Goal: Find specific page/section: Find specific page/section

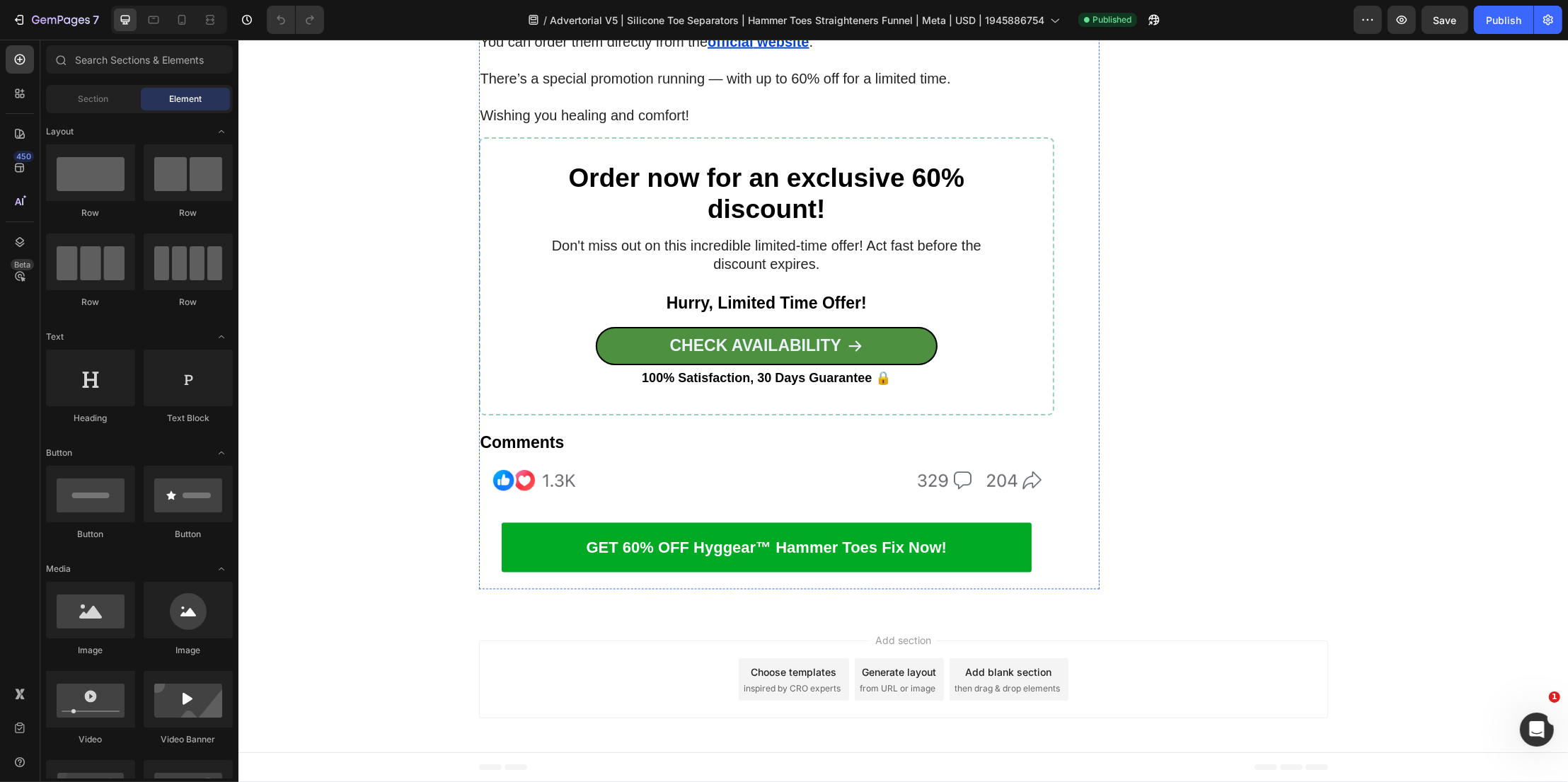
scroll to position [10301, 0]
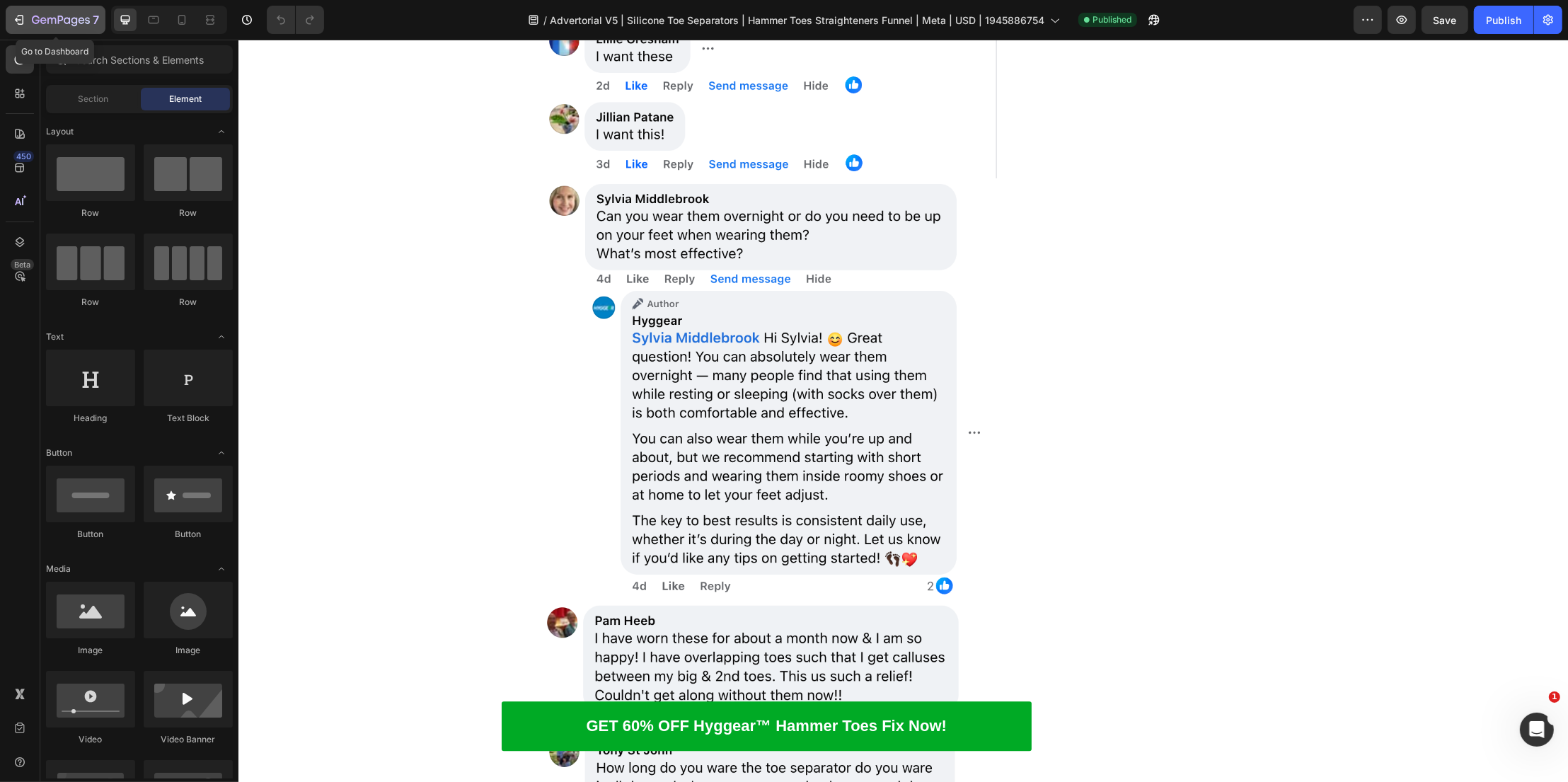
click at [30, 17] on div "7" at bounding box center [55, 19] width 87 height 17
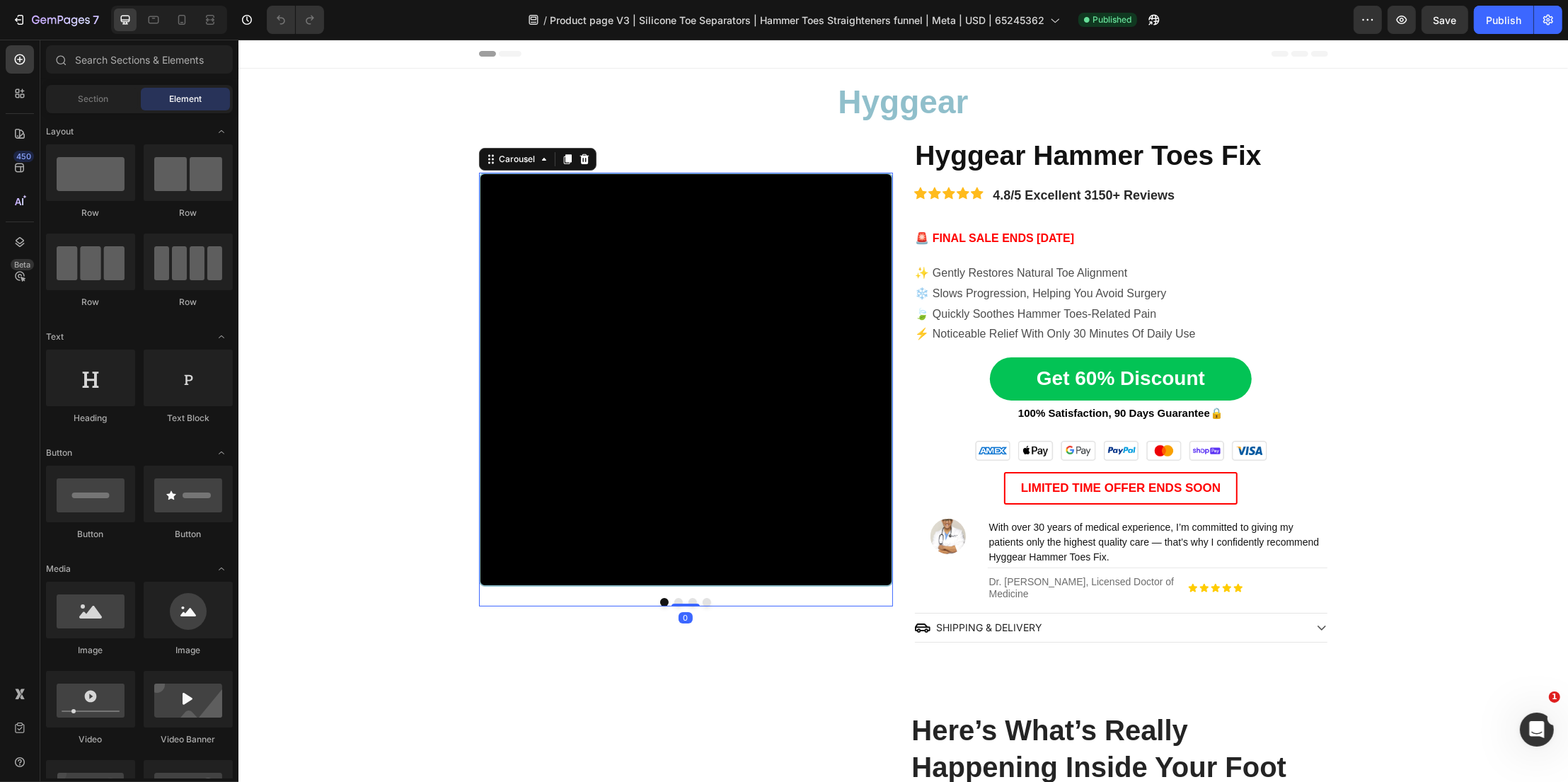
click at [676, 601] on button "Dot" at bounding box center [678, 603] width 9 height 9
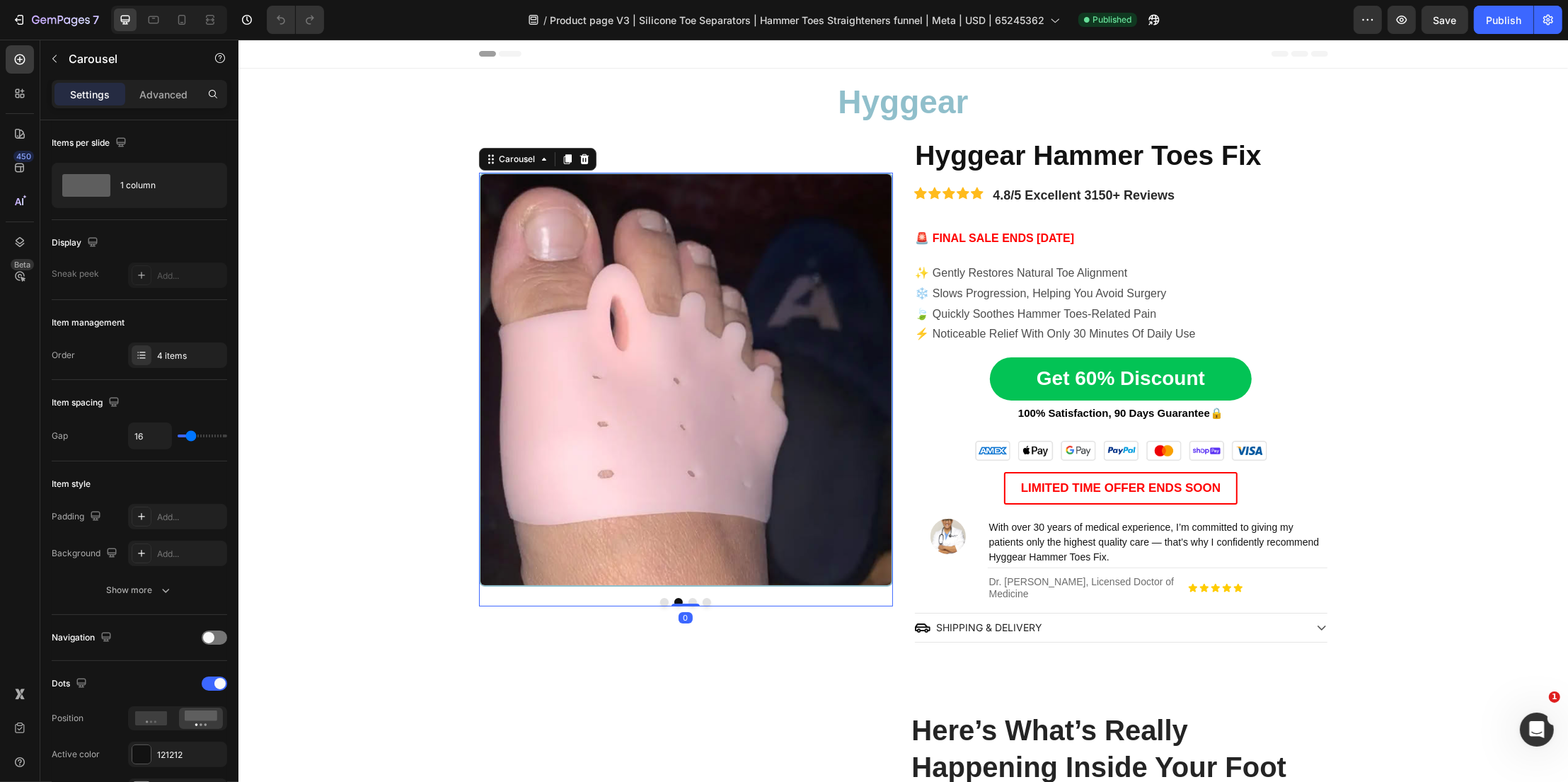
click at [689, 600] on button "Dot" at bounding box center [692, 603] width 9 height 9
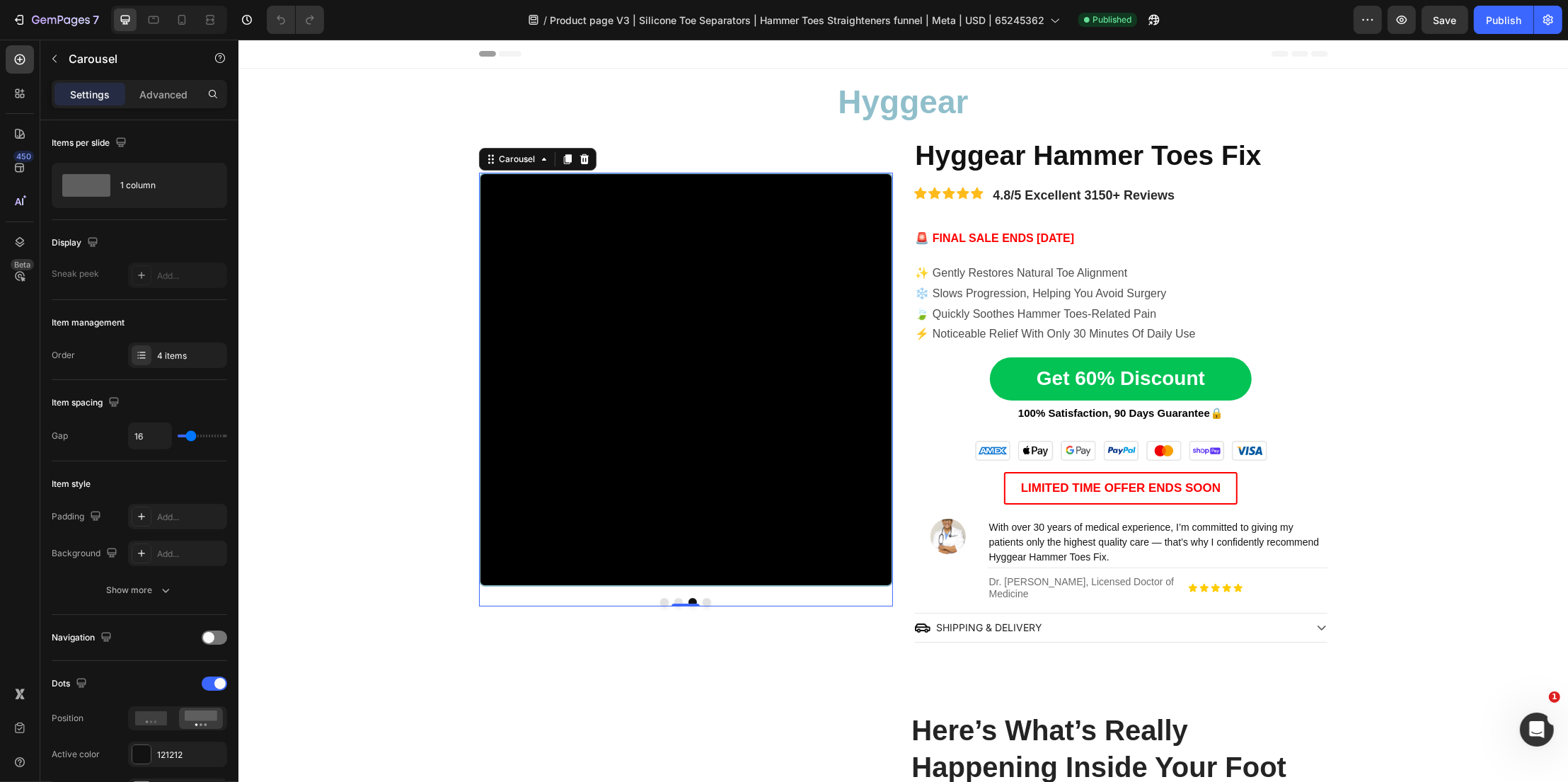
click at [707, 599] on button "Dot" at bounding box center [707, 603] width 9 height 9
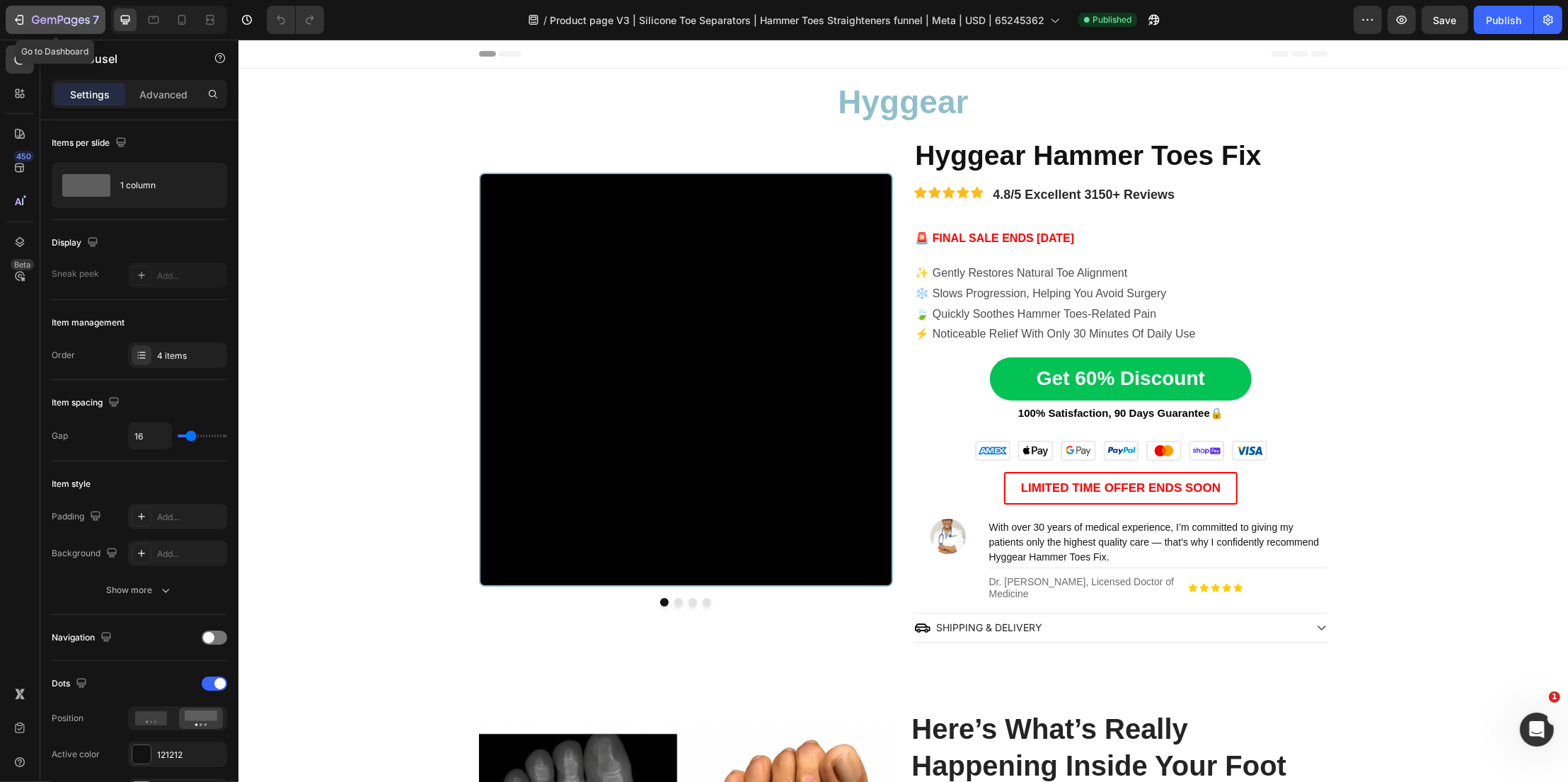
click at [36, 15] on icon "button" at bounding box center [35, 20] width 8 height 9
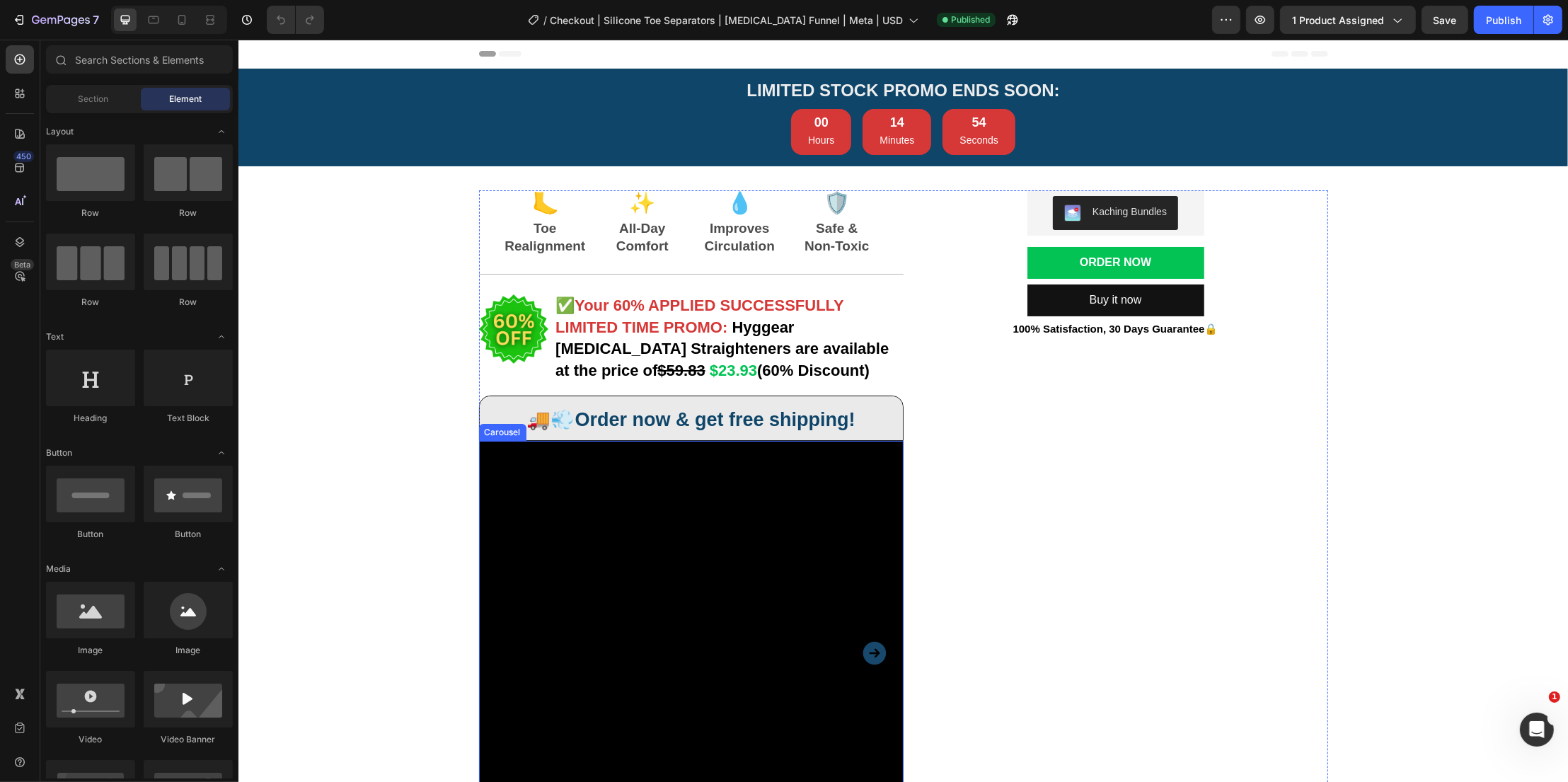
click at [887, 640] on button "Carousel Next Arrow" at bounding box center [874, 653] width 35 height 35
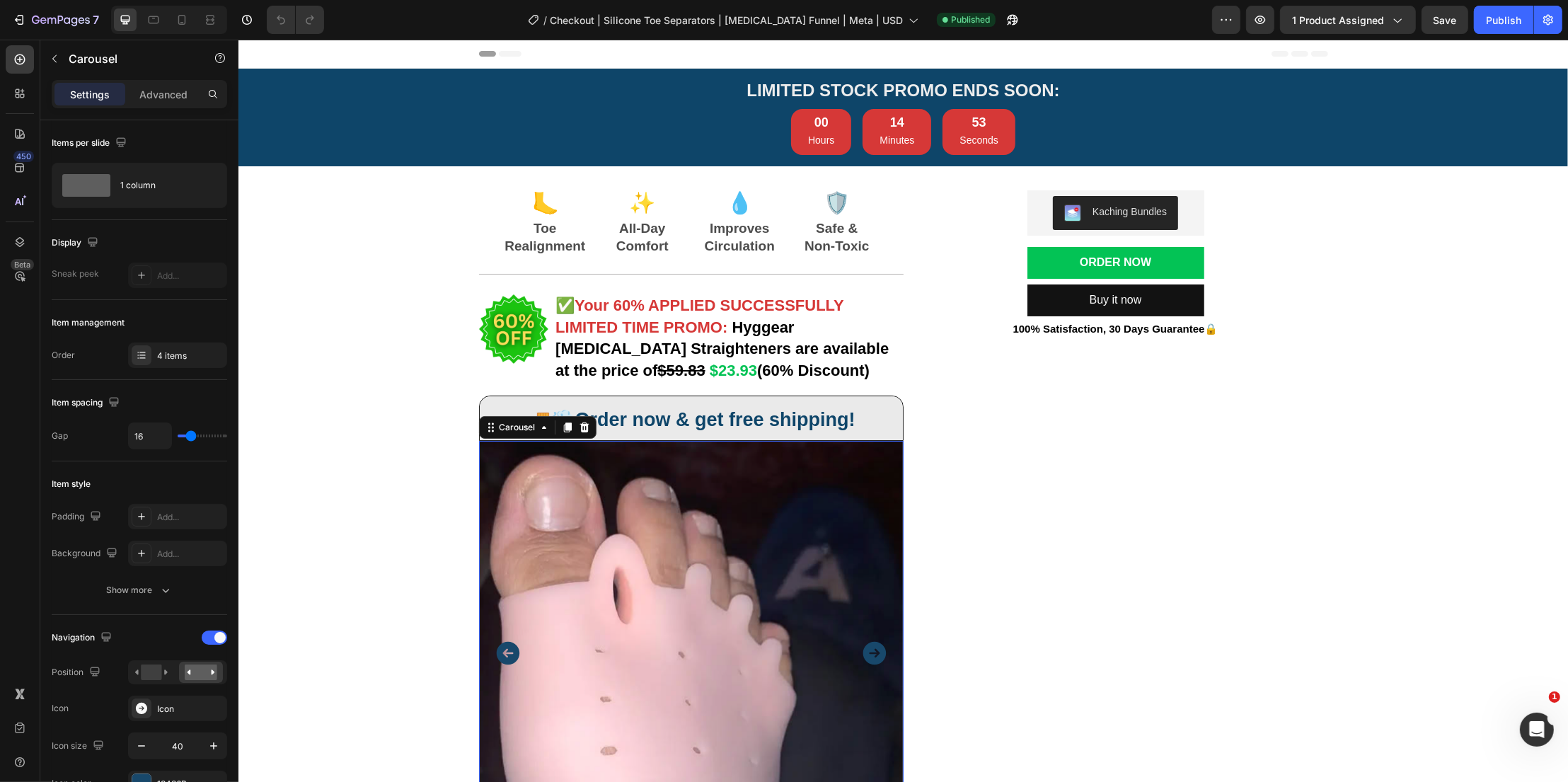
scroll to position [235, 0]
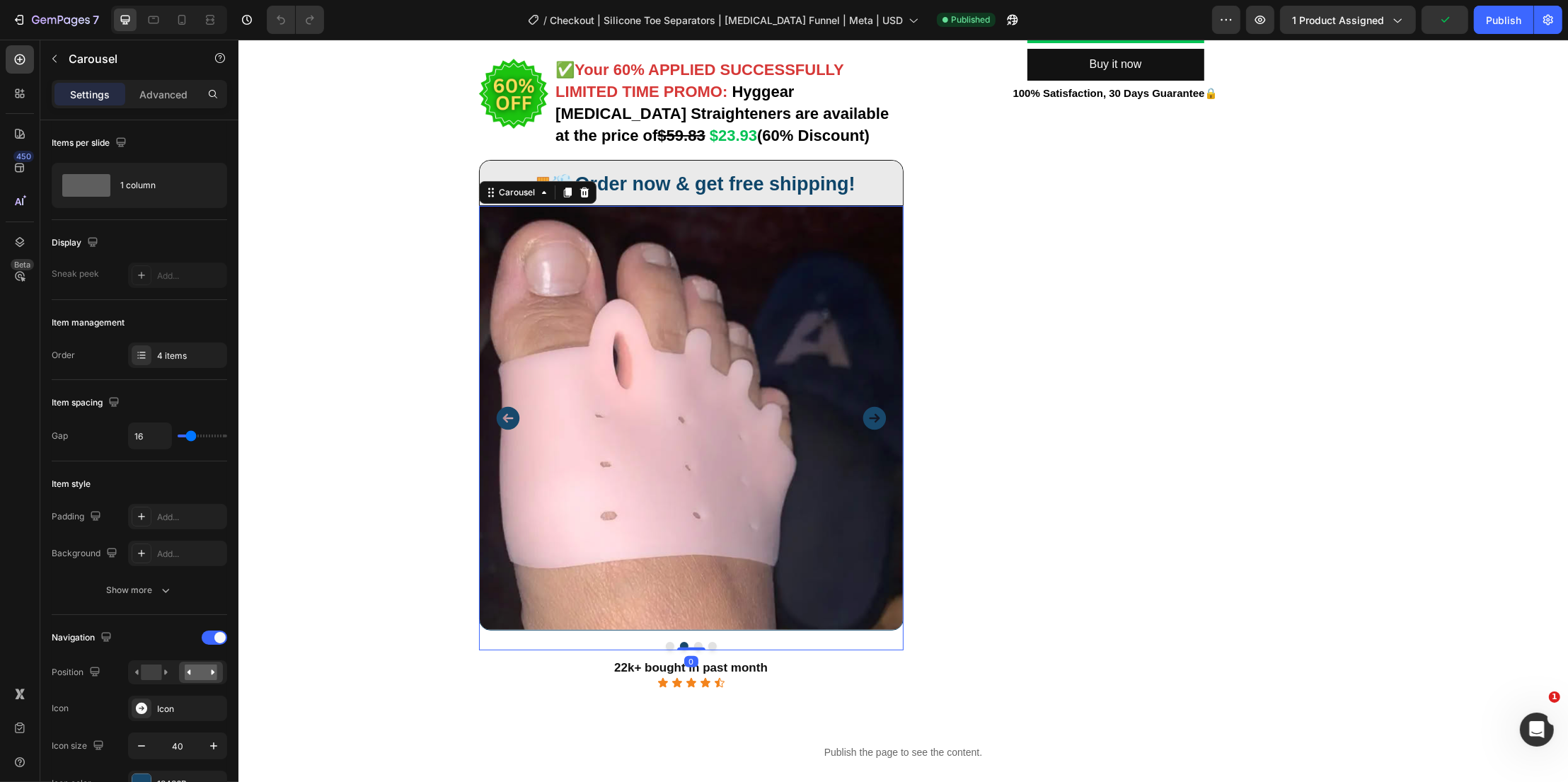
click at [872, 411] on icon "Carousel Next Arrow" at bounding box center [873, 418] width 24 height 24
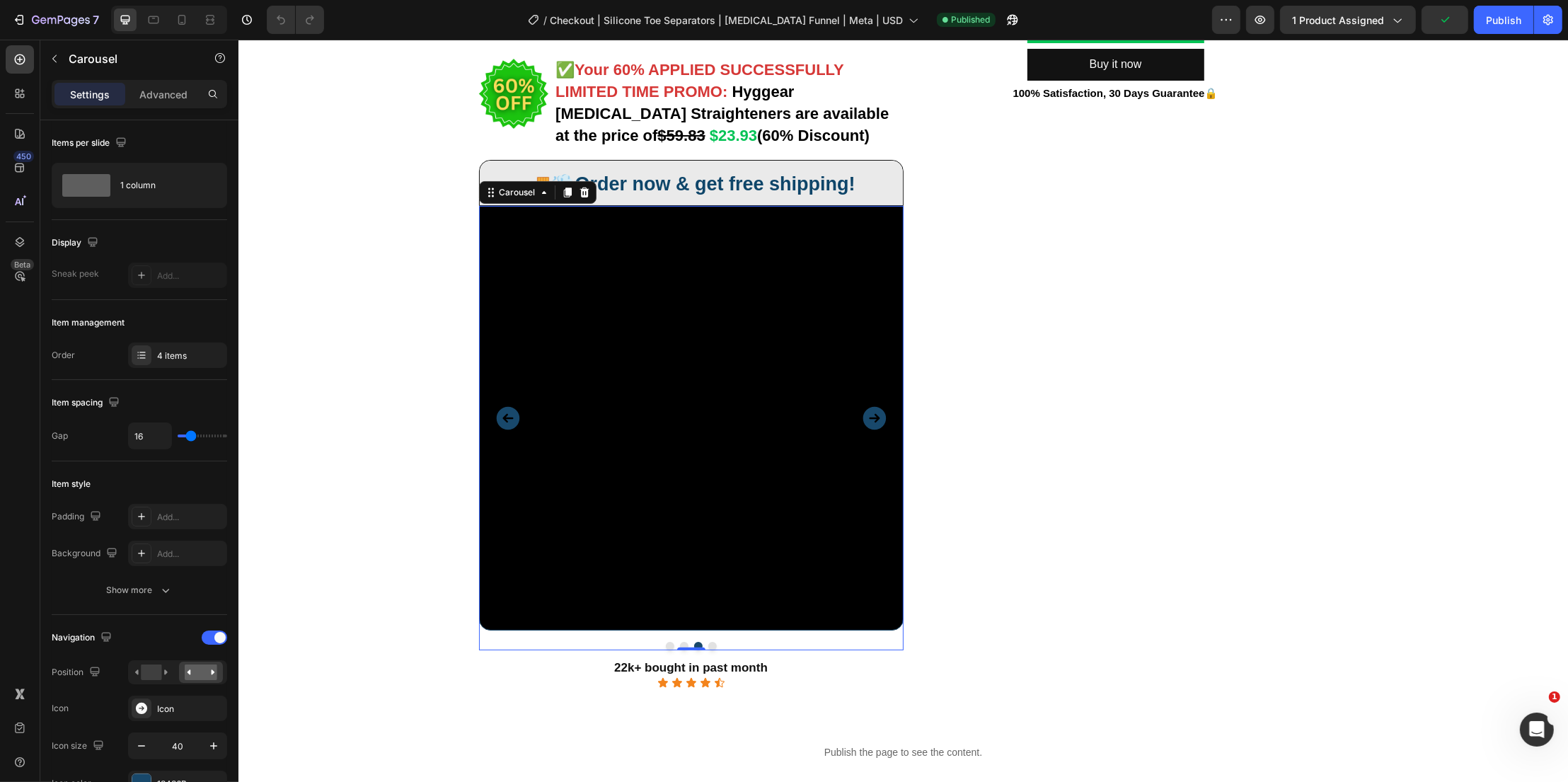
click at [872, 411] on icon "Carousel Next Arrow" at bounding box center [873, 418] width 24 height 24
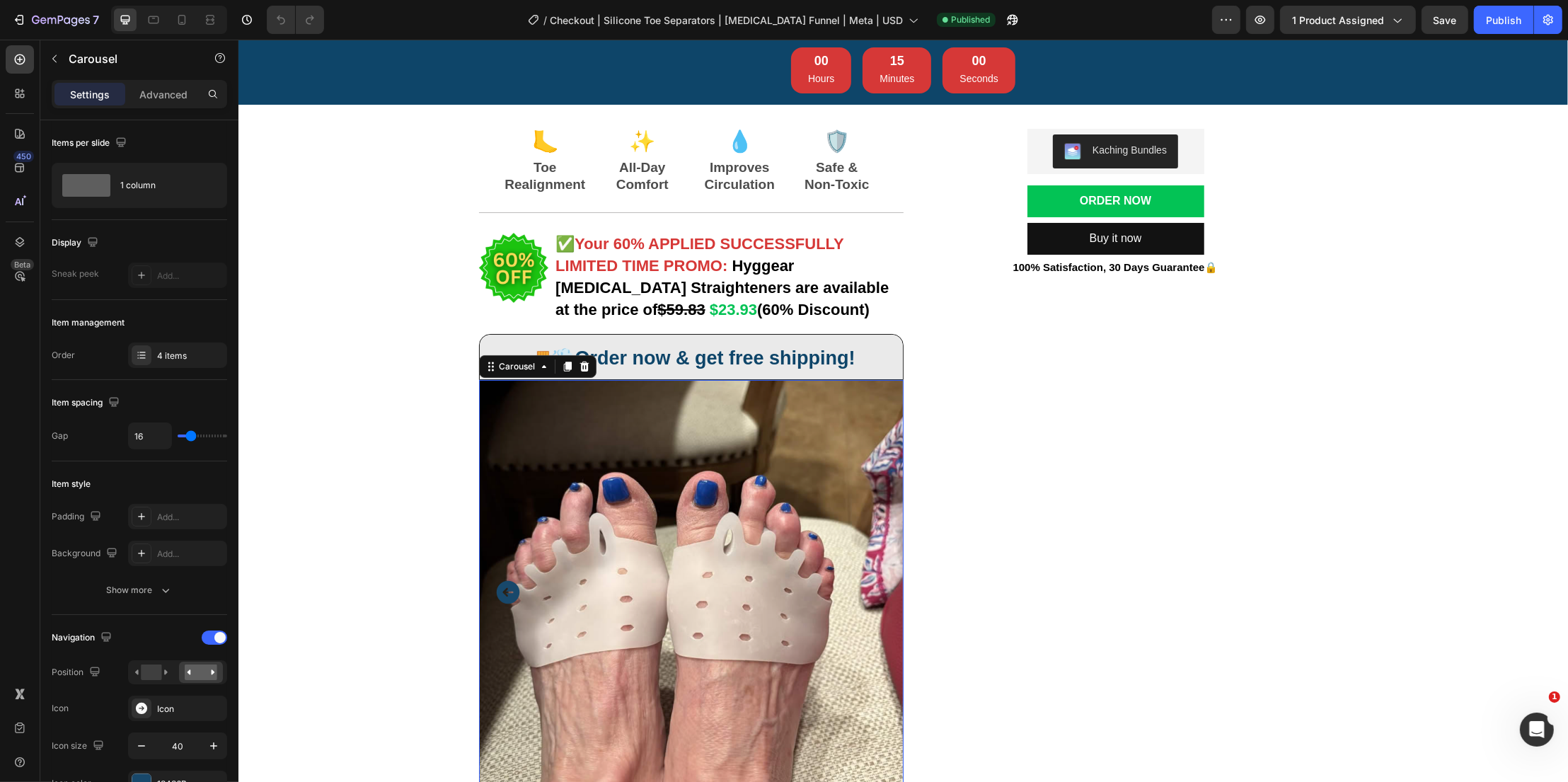
scroll to position [48, 0]
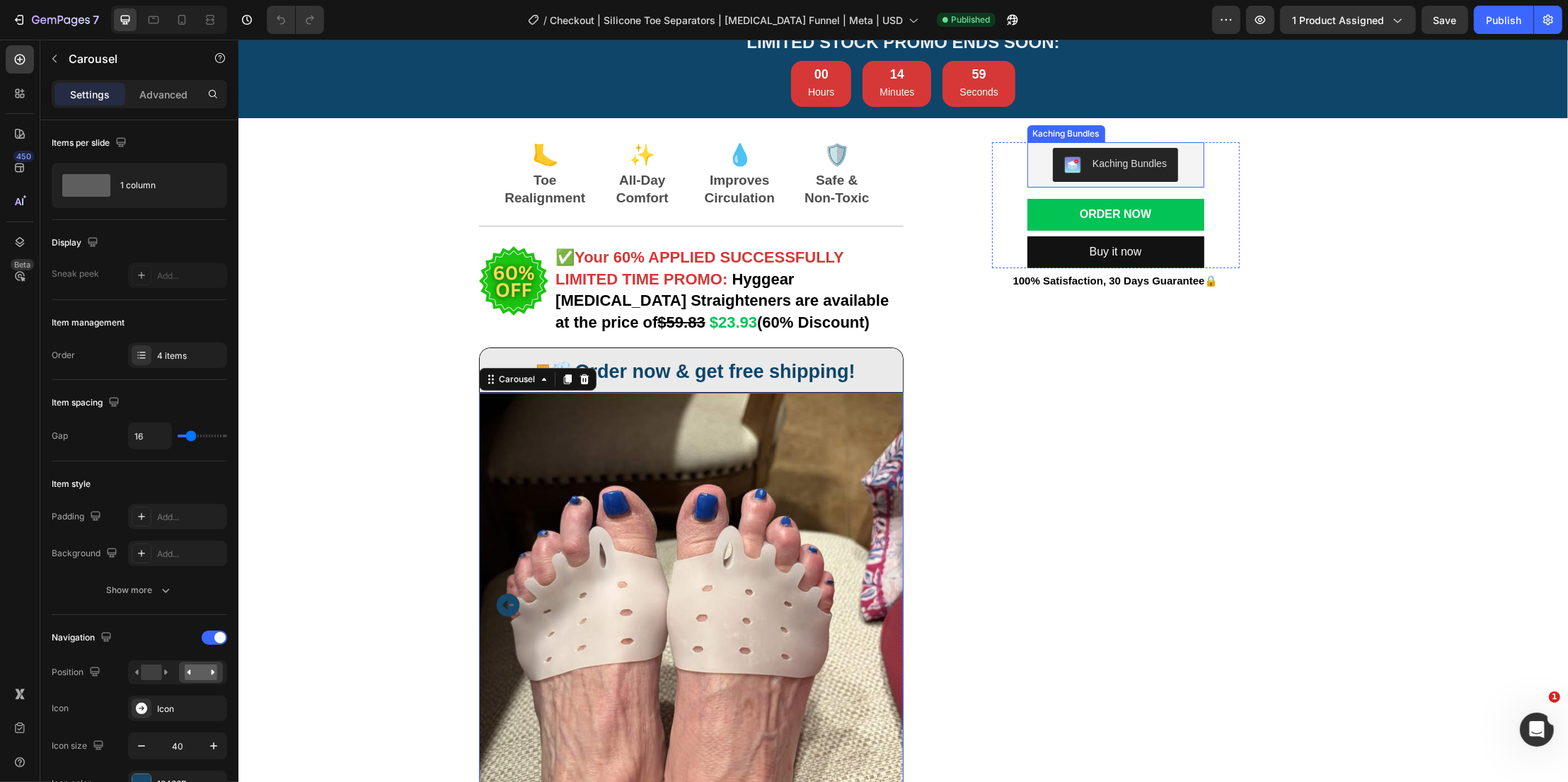
click at [1185, 166] on div "Kaching Bundles" at bounding box center [1115, 165] width 165 height 34
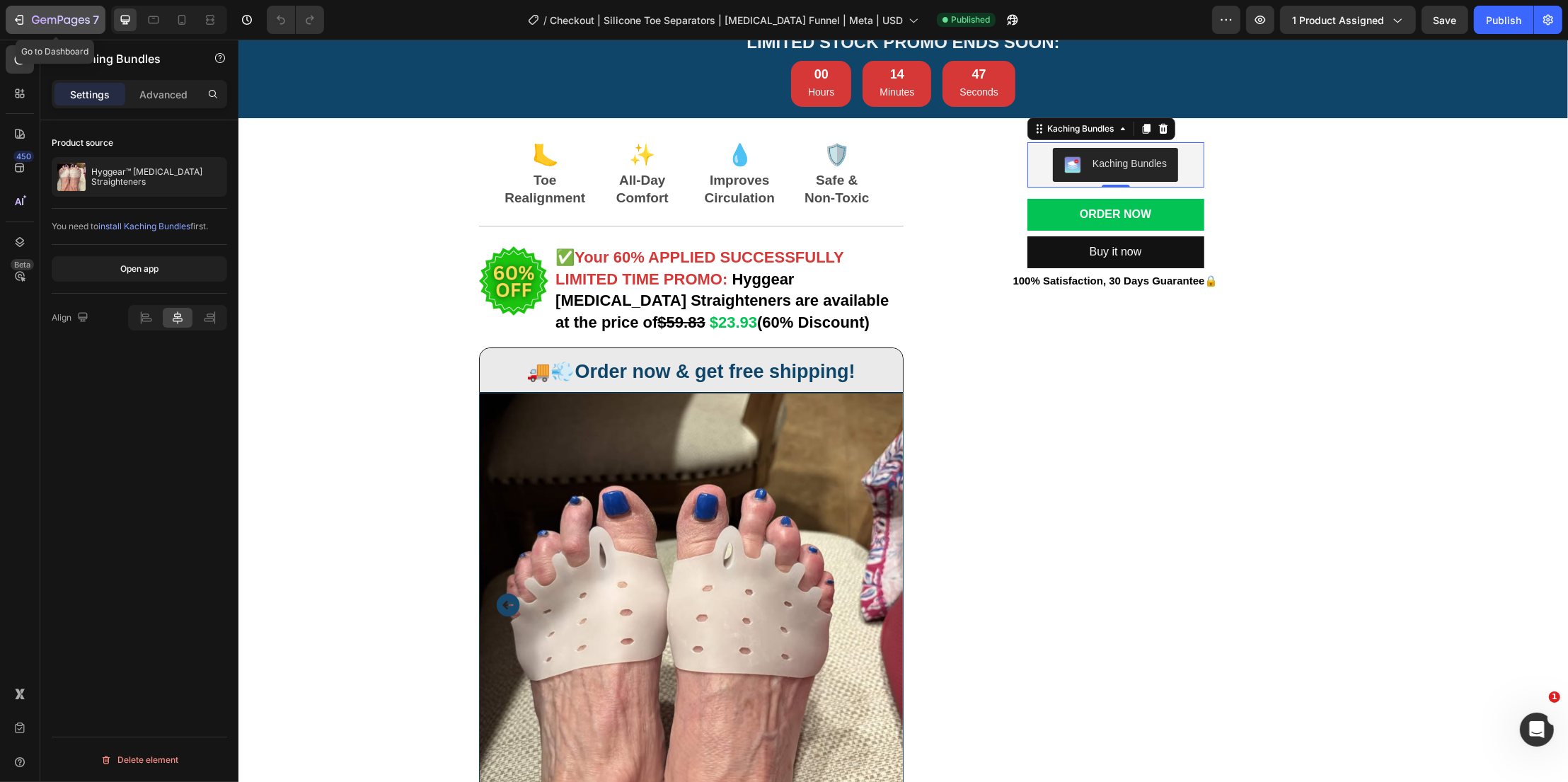
click at [46, 17] on icon "button" at bounding box center [60, 21] width 58 height 12
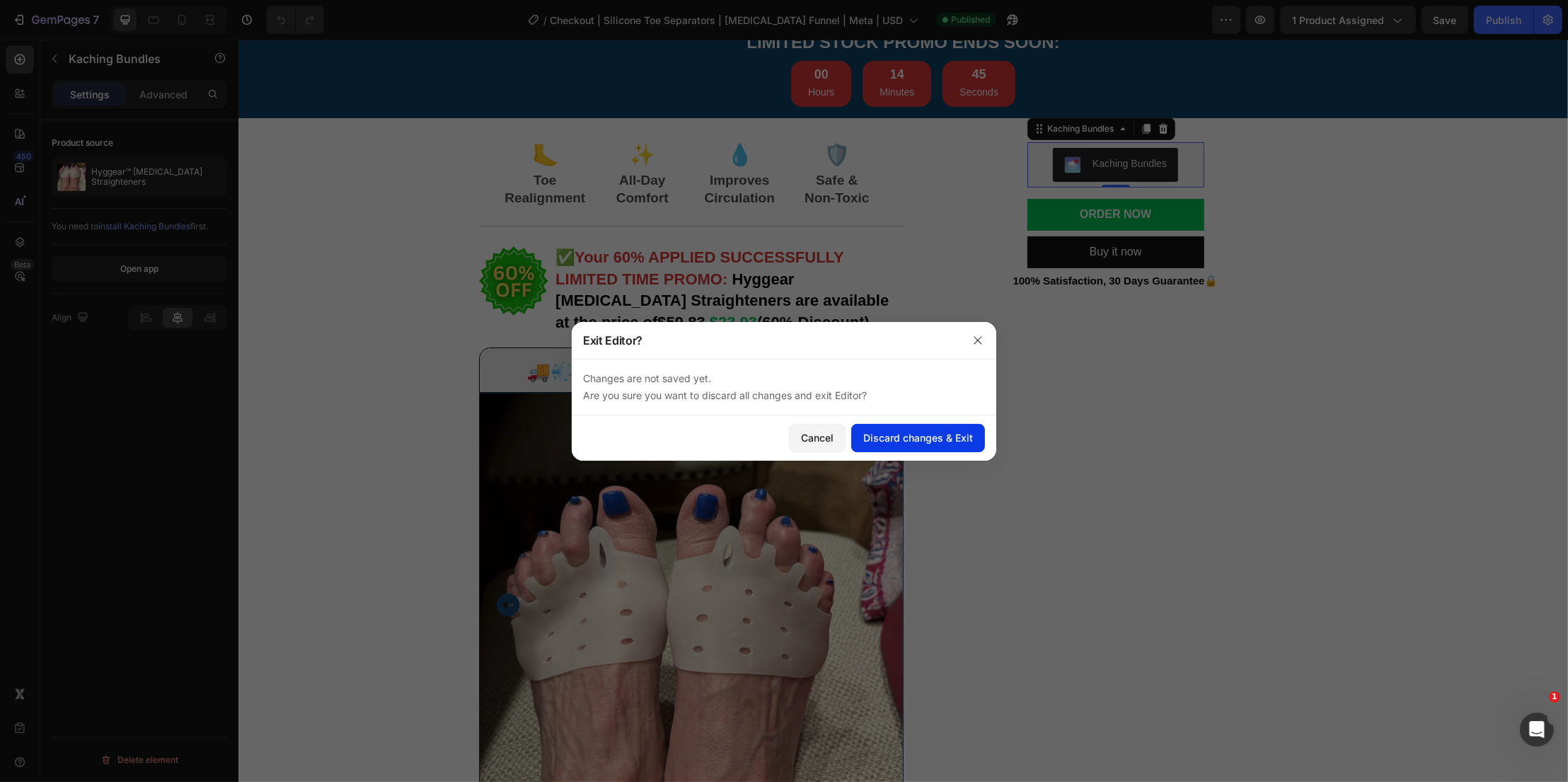
click at [891, 446] on button "Discard changes & Exit" at bounding box center [917, 438] width 133 height 28
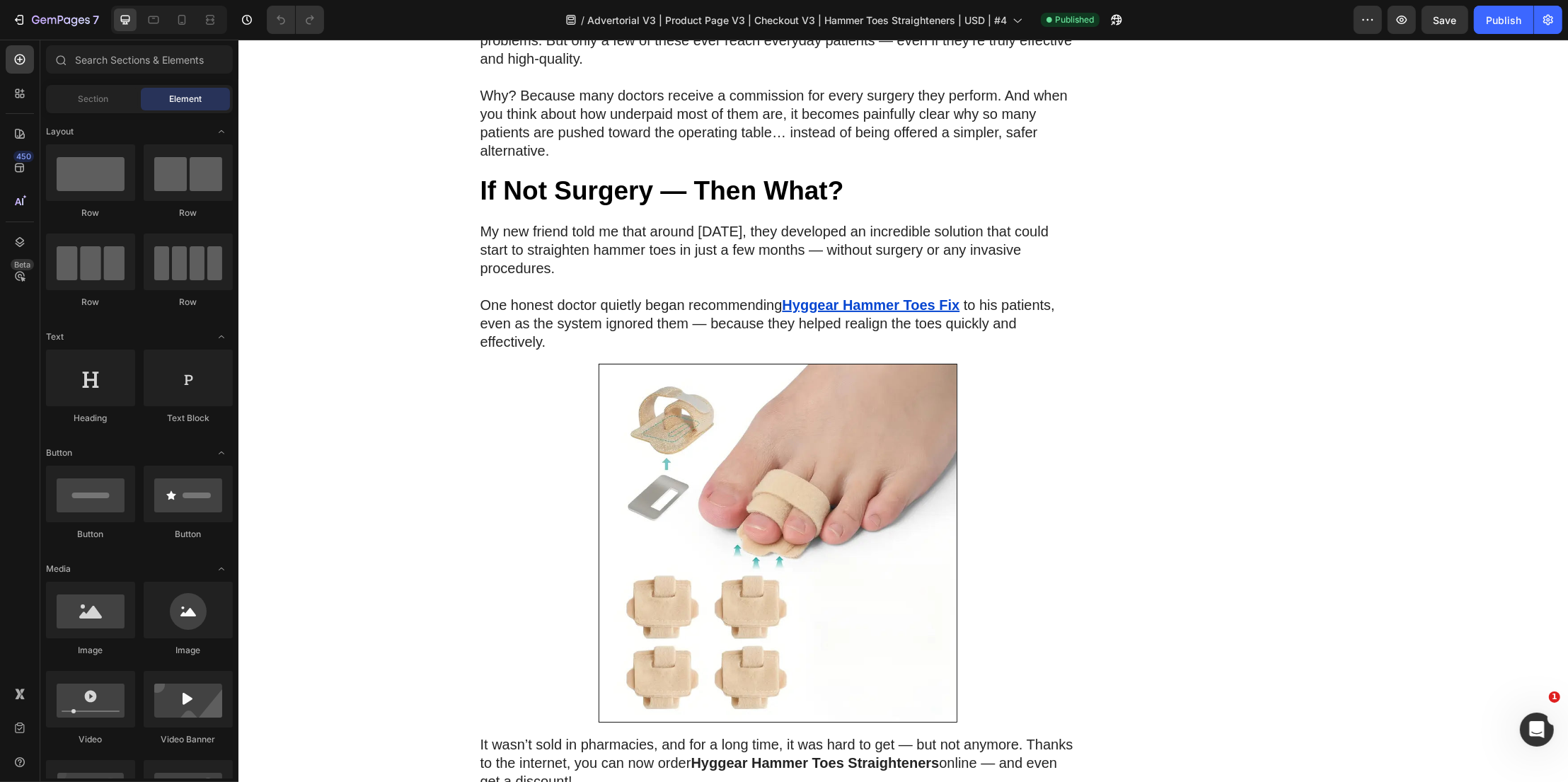
scroll to position [6633, 0]
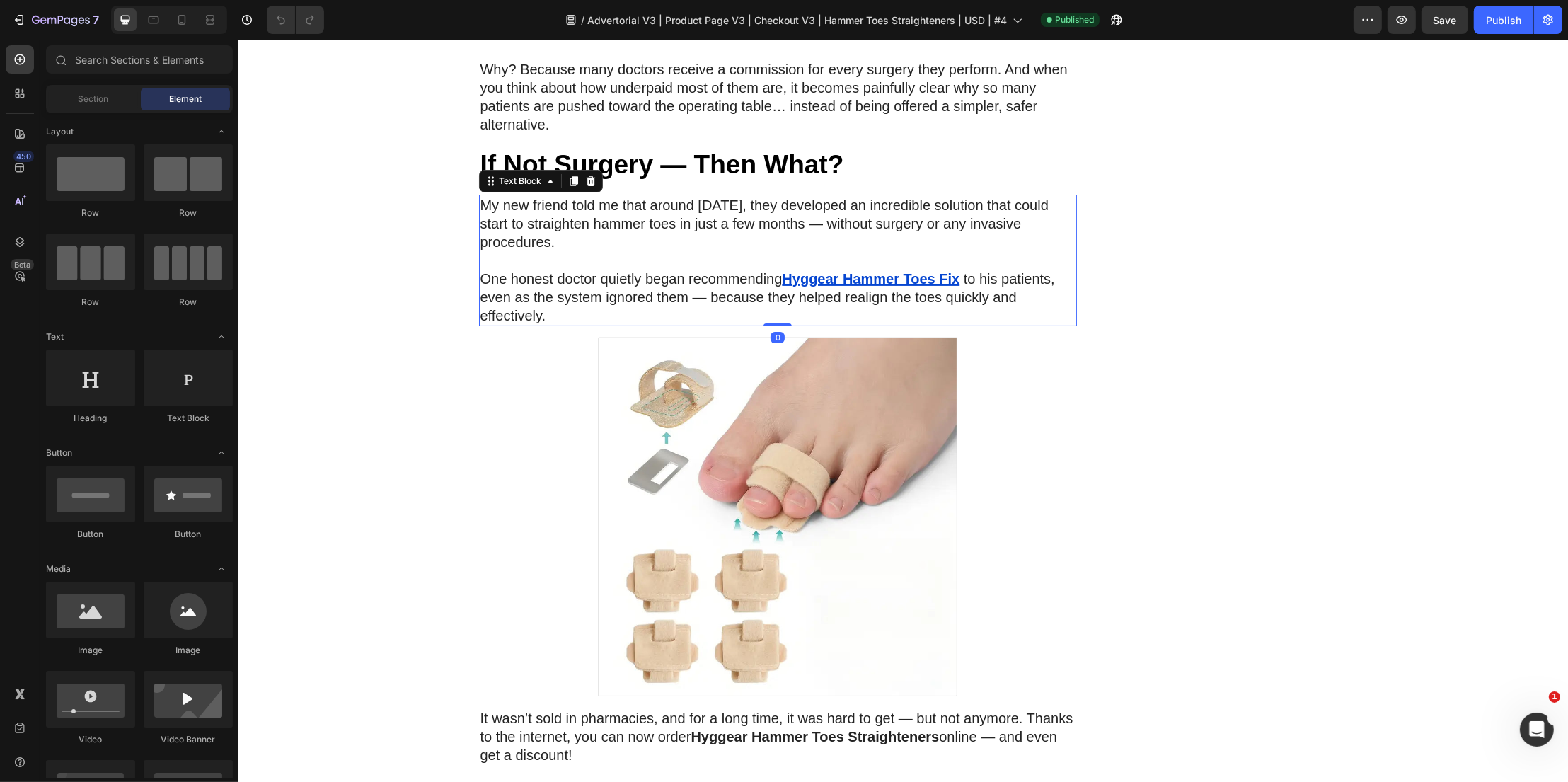
click at [888, 271] on u "Hyggear Hammer Toes Fix" at bounding box center [870, 278] width 178 height 15
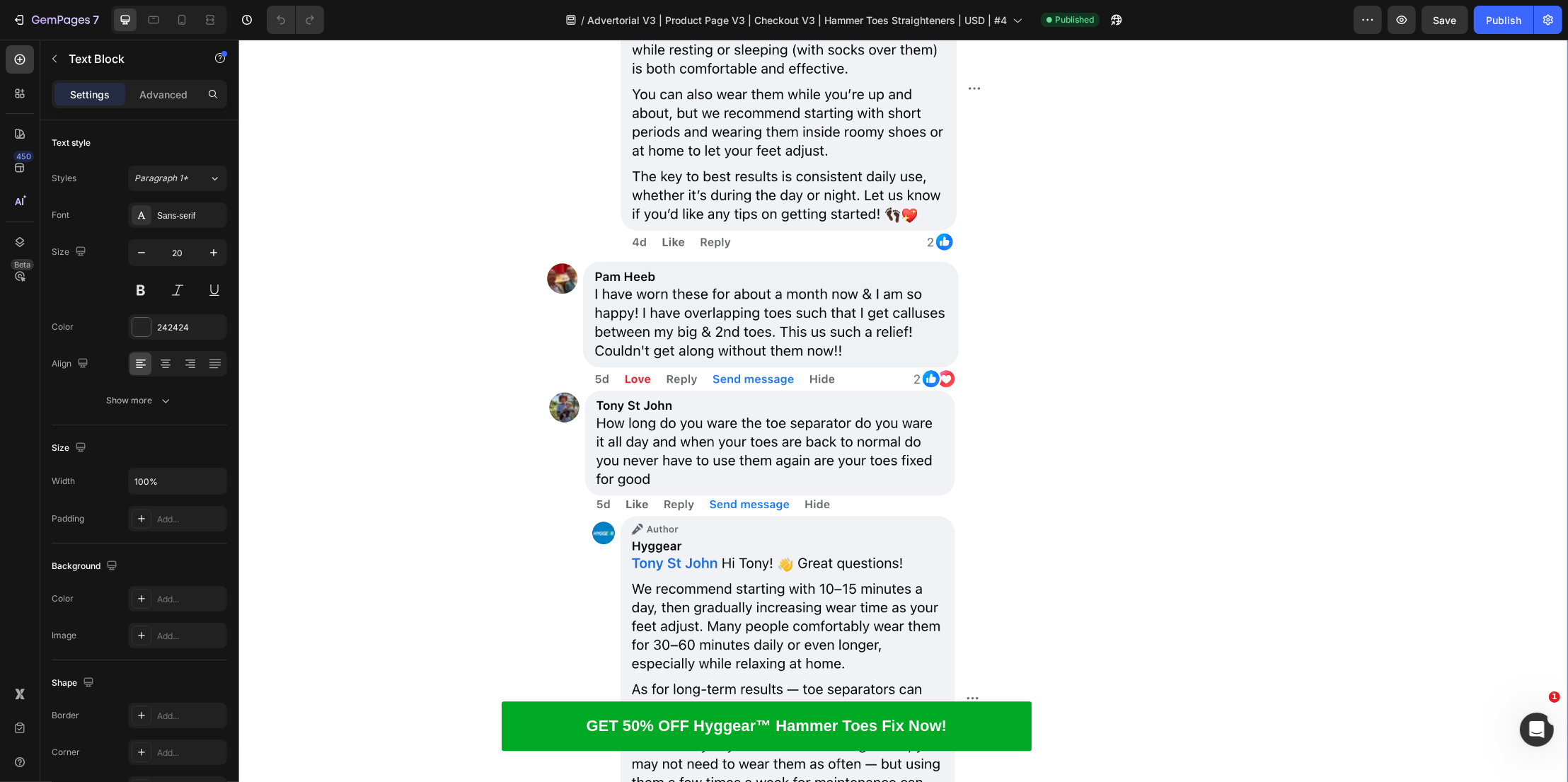
scroll to position [11111, 0]
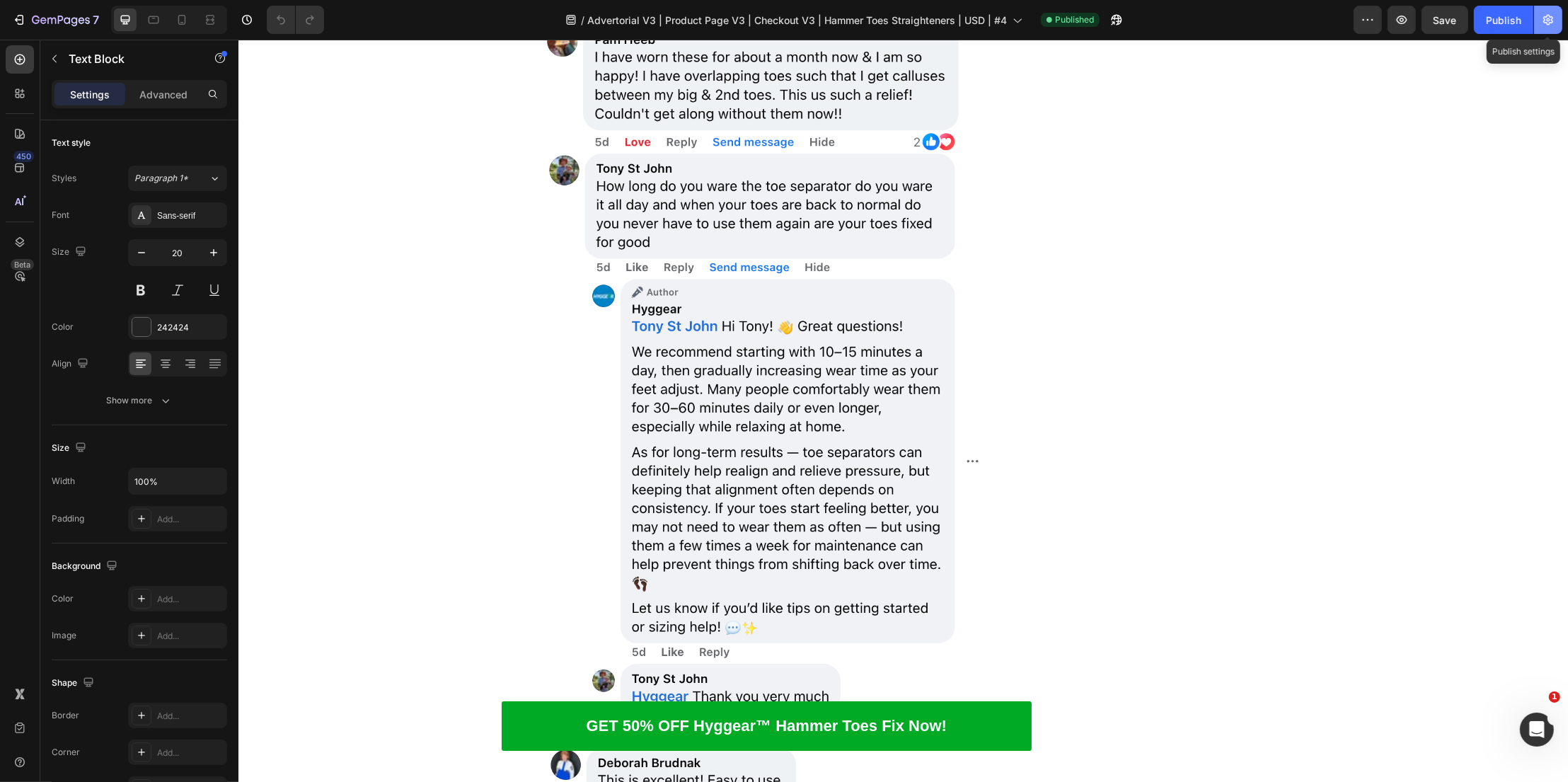
click at [1548, 20] on icon "button" at bounding box center [1547, 19] width 14 height 14
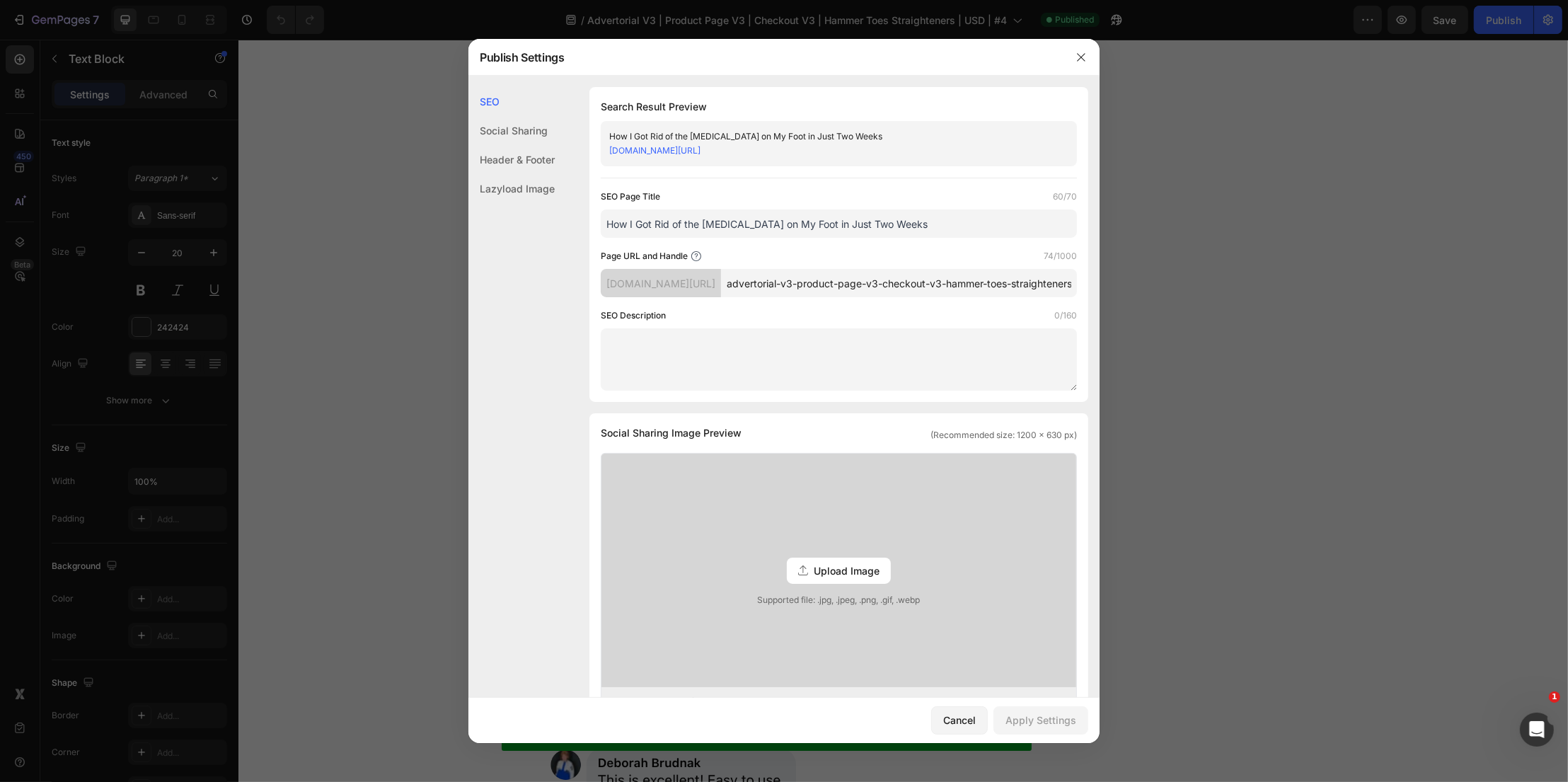
click at [701, 155] on link "79e751-61.myshopify.com/pages/advertorial-v3-product-page-v3-checkout-v3-hammer…" at bounding box center [655, 150] width 91 height 10
click at [1093, 67] on div at bounding box center [1081, 58] width 37 height 37
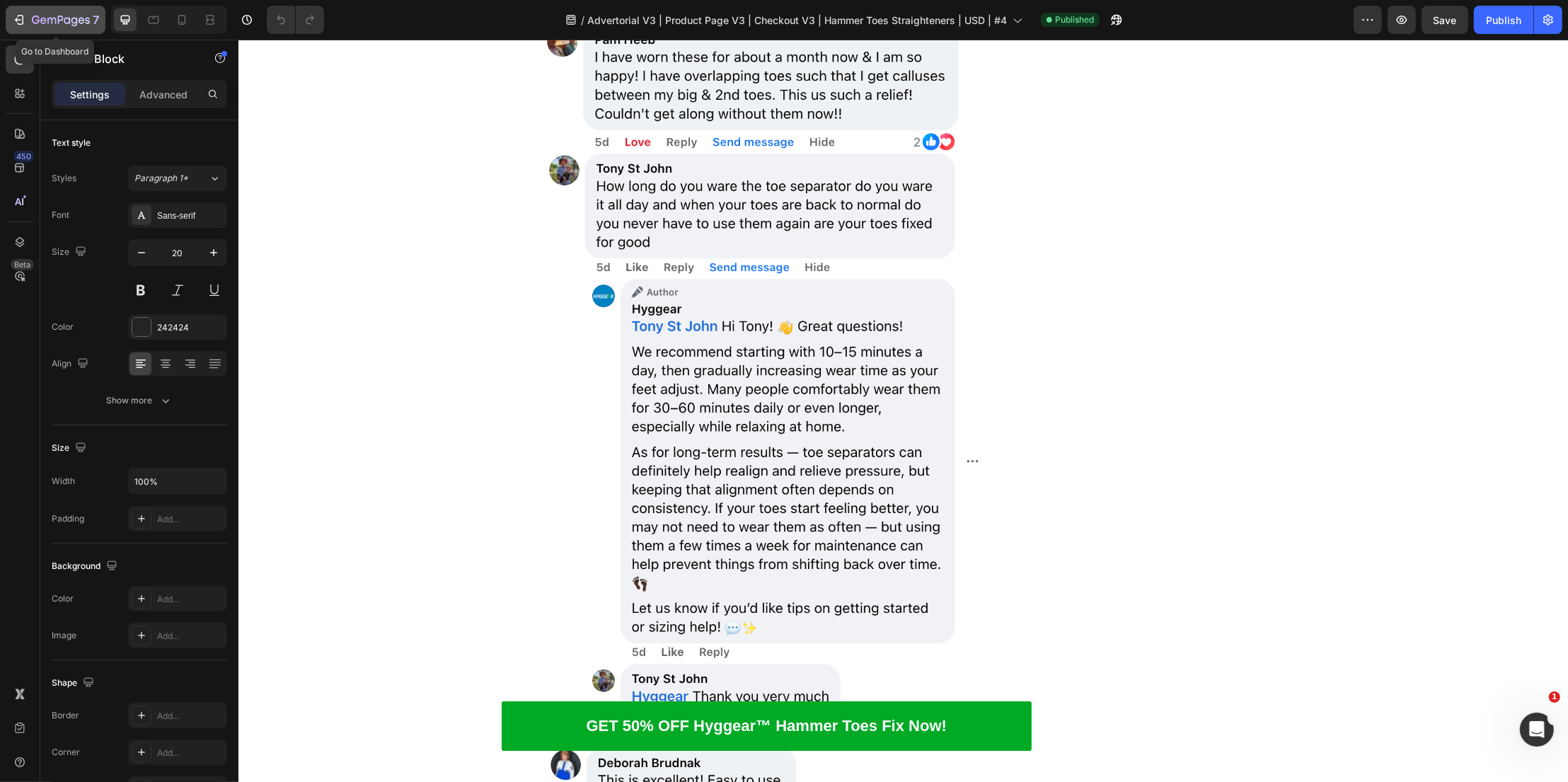
click at [46, 27] on div "7" at bounding box center [65, 19] width 67 height 17
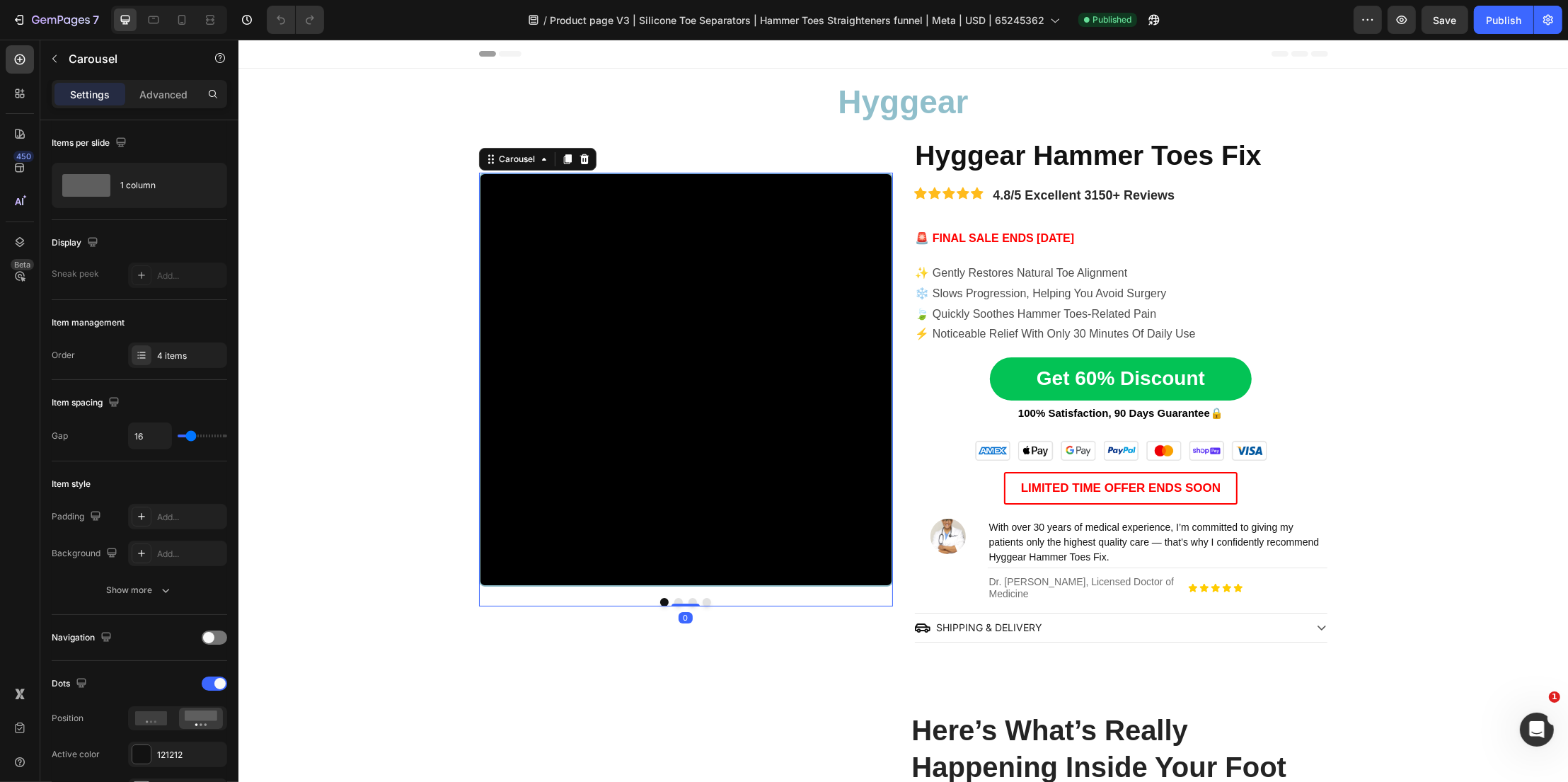
click at [680, 601] on button "Dot" at bounding box center [678, 603] width 9 height 9
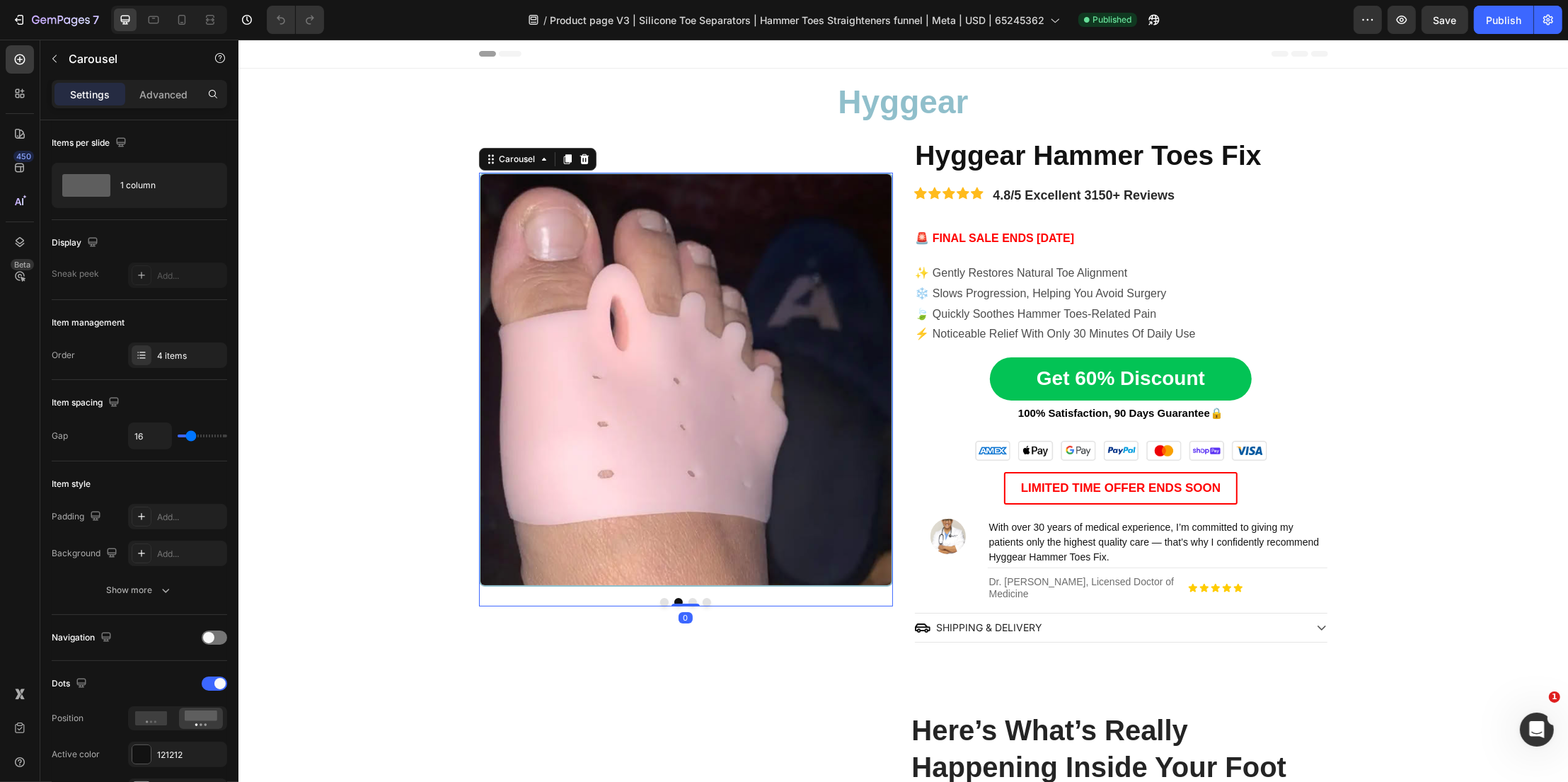
click at [692, 601] on button "Dot" at bounding box center [692, 603] width 9 height 9
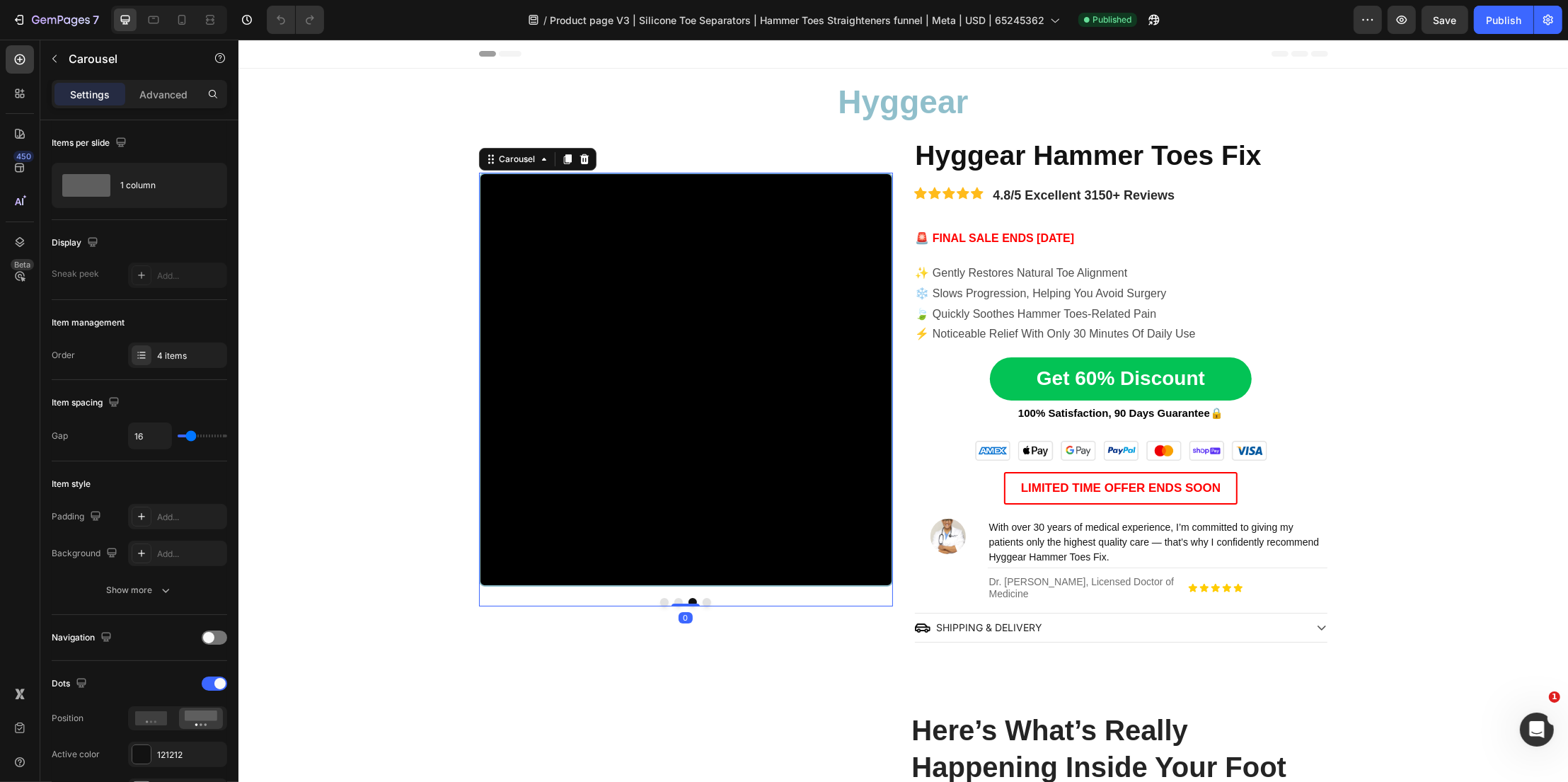
click at [707, 600] on button "Dot" at bounding box center [707, 603] width 9 height 9
click at [68, 11] on div "7" at bounding box center [65, 19] width 67 height 17
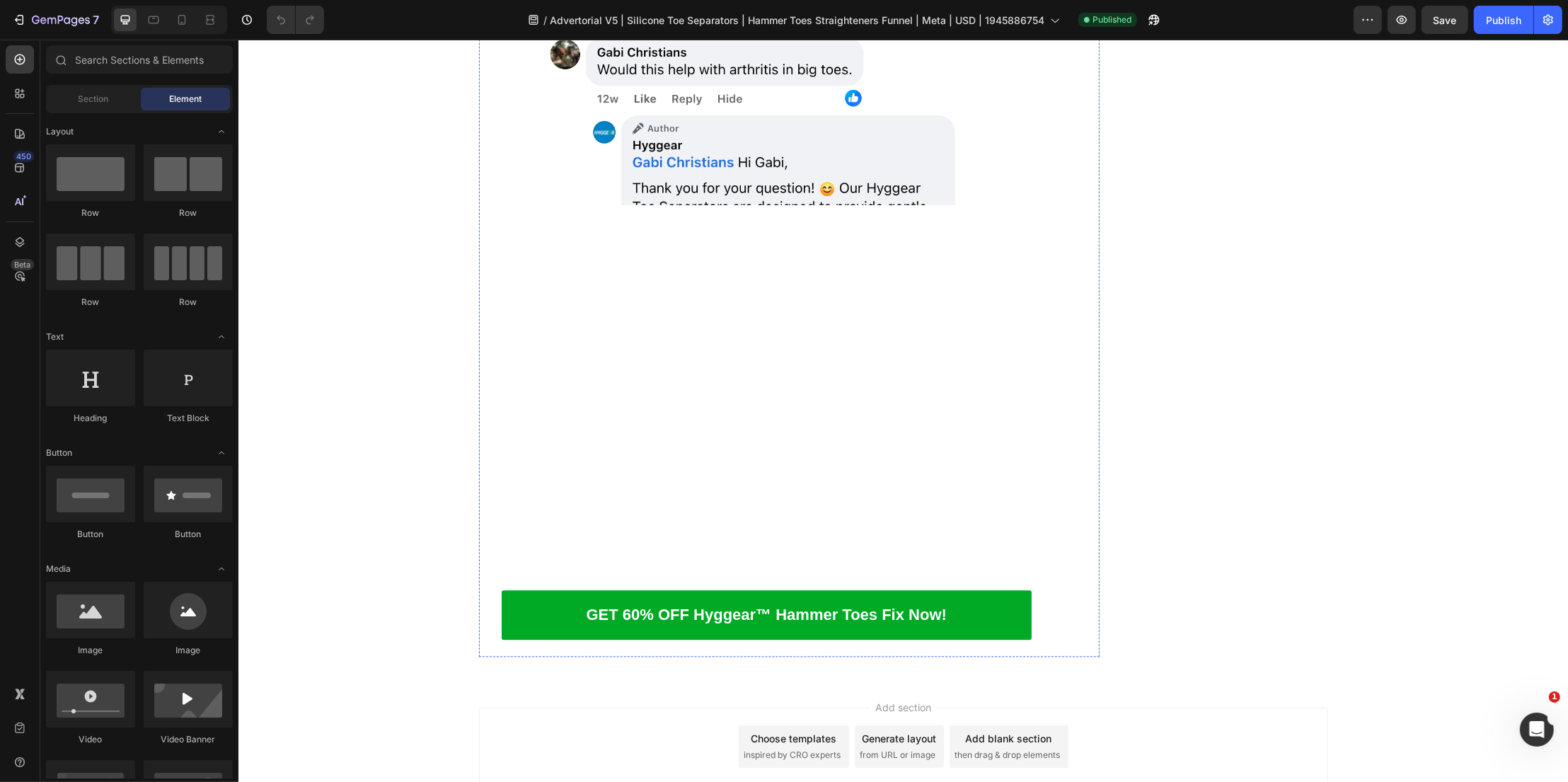
scroll to position [9928, 0]
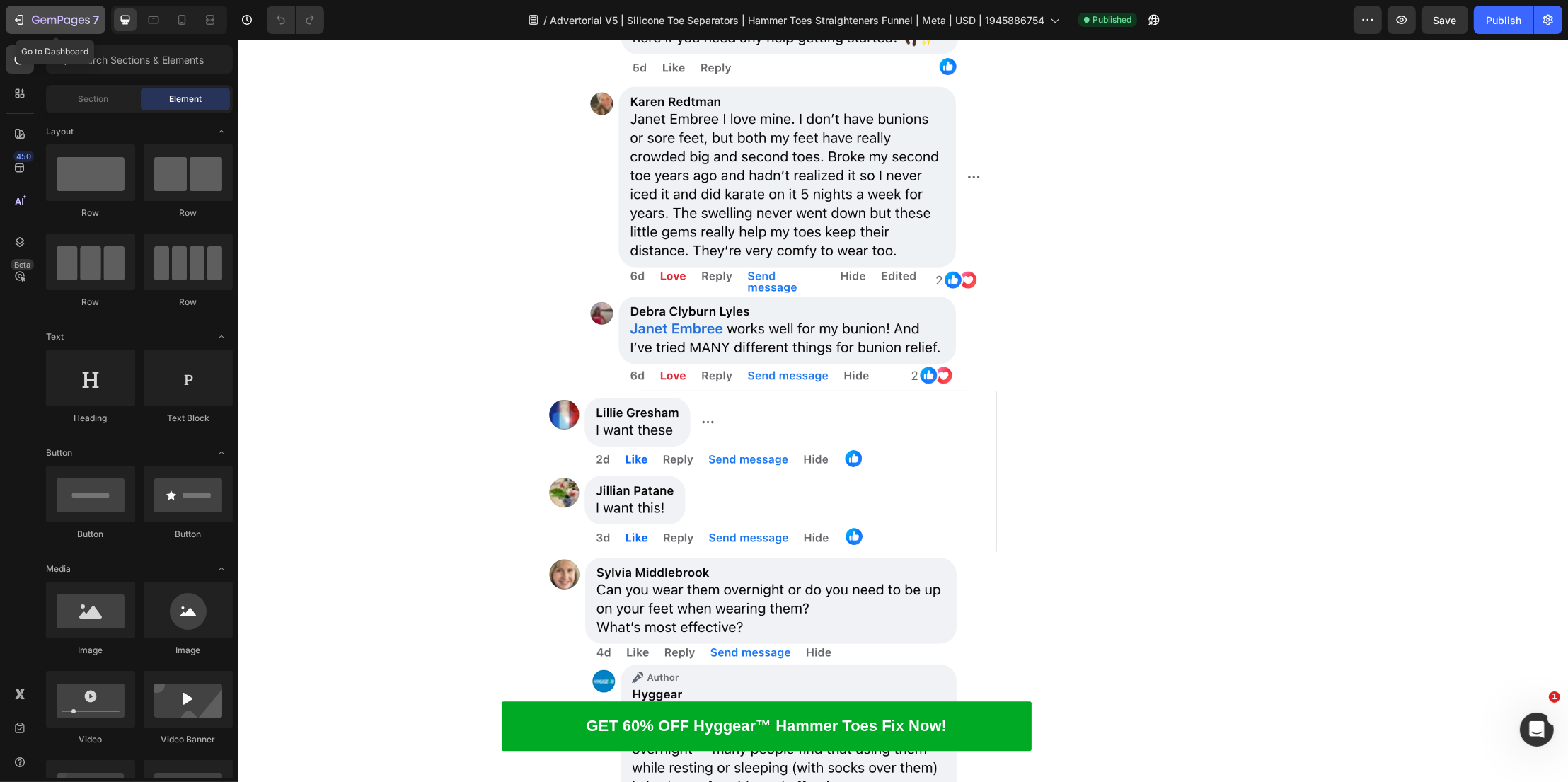
click at [54, 21] on icon "button" at bounding box center [60, 21] width 58 height 12
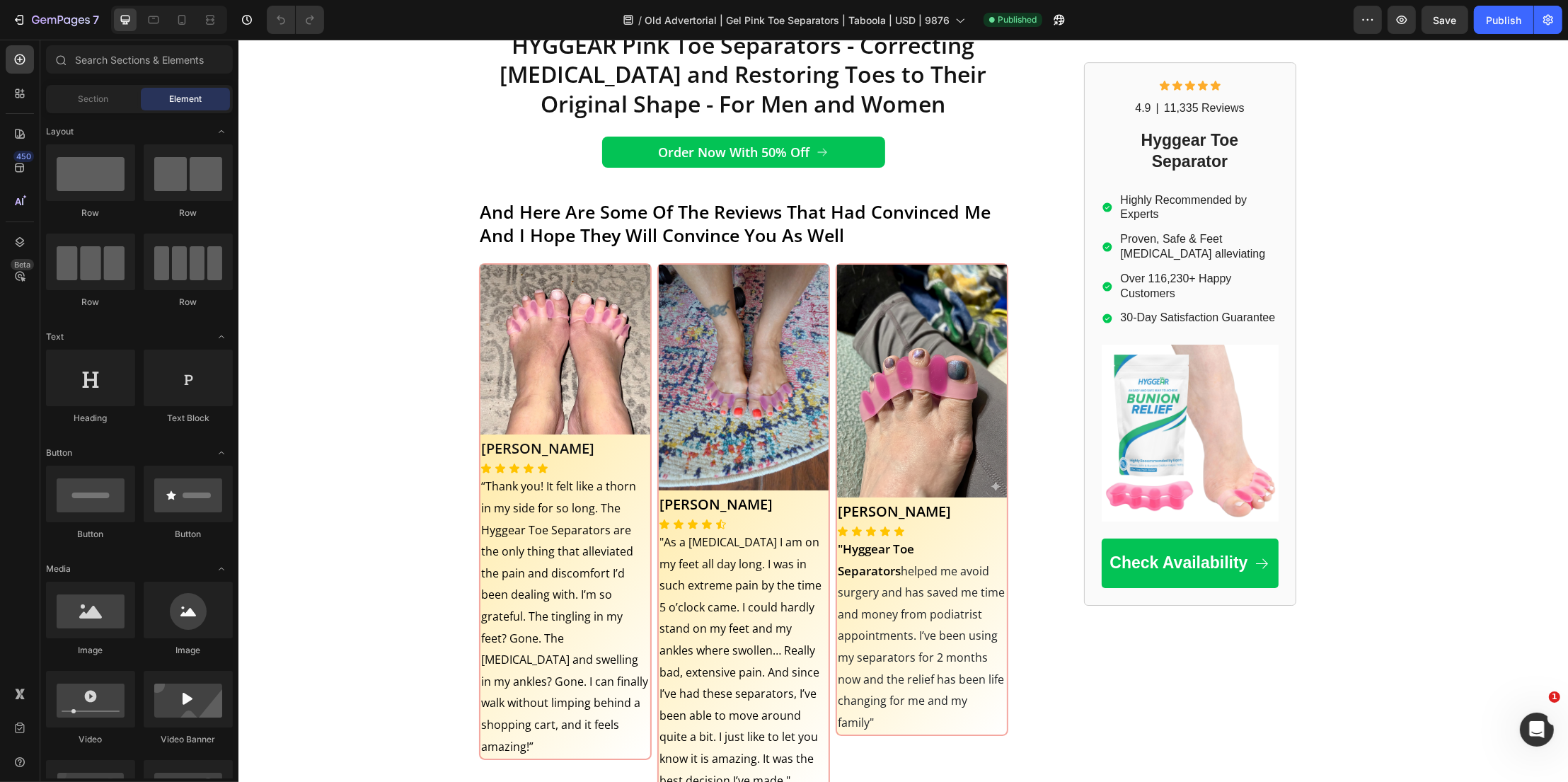
scroll to position [5857, 0]
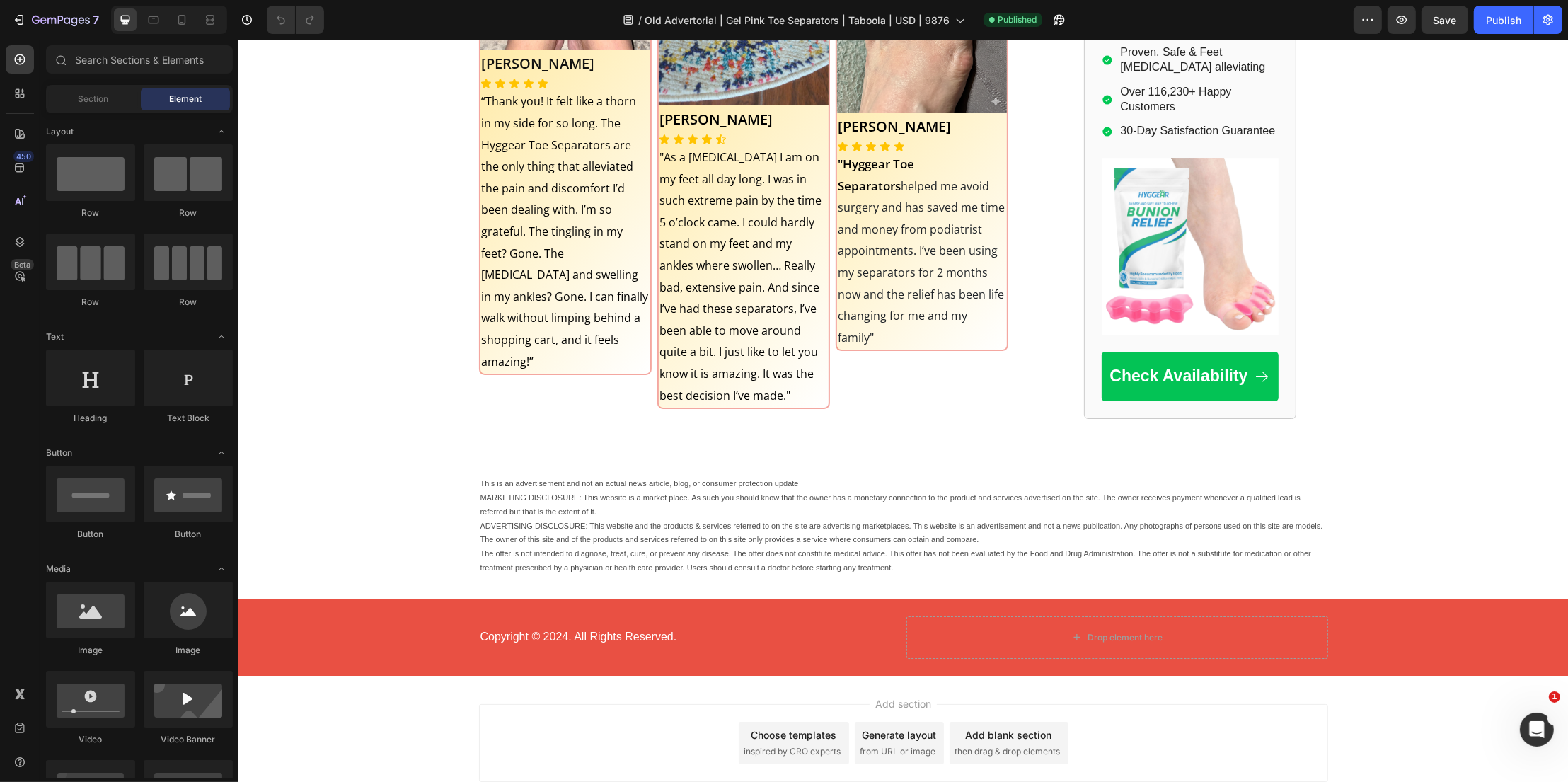
click at [29, 39] on div "7 Version history / Old Advertorial | Gel Pink Toe Separators | Taboola | USD |…" at bounding box center [784, 20] width 1568 height 41
click at [45, 30] on button "7" at bounding box center [55, 20] width 100 height 28
